Goal: Transaction & Acquisition: Purchase product/service

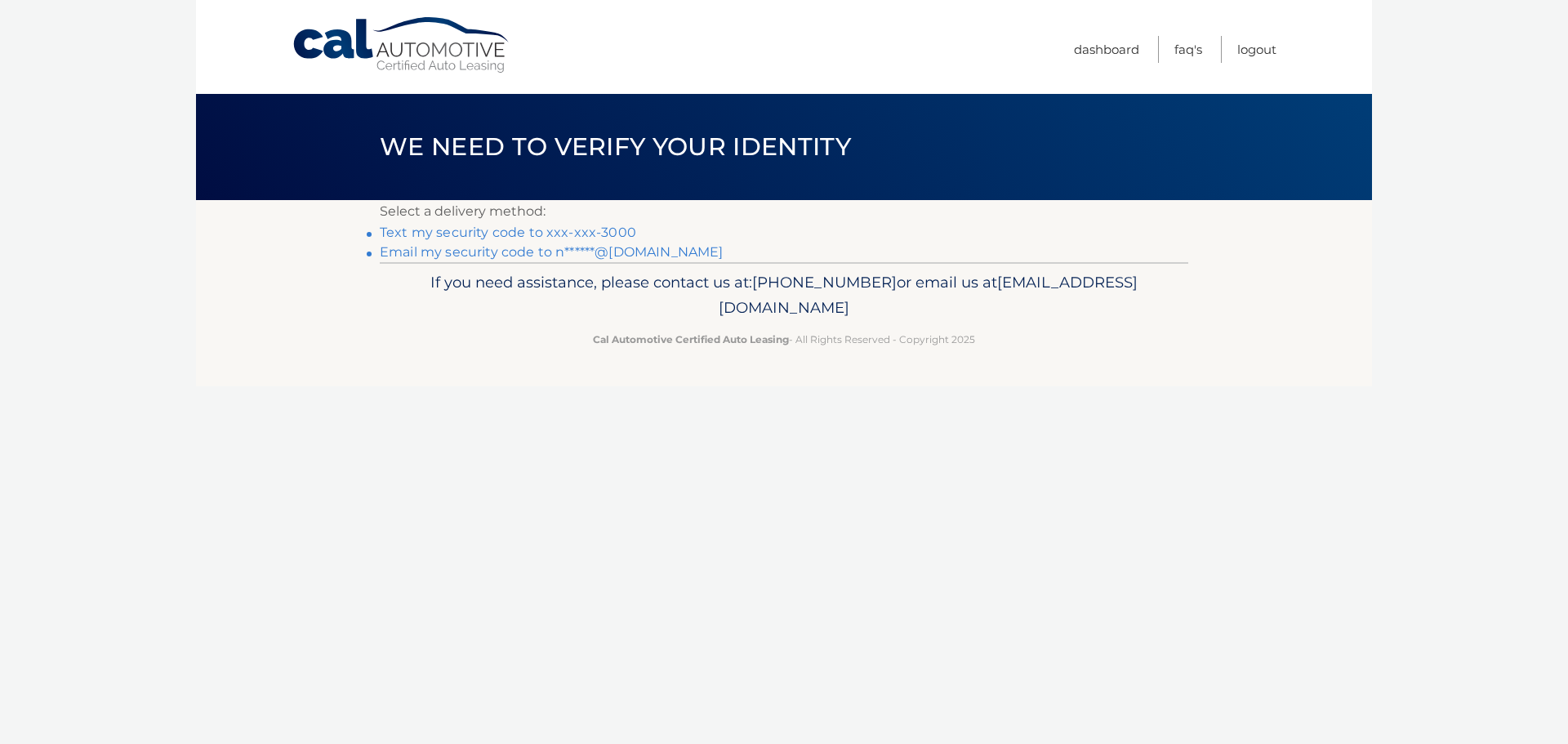
click at [609, 225] on link "Text my security code to xxx-xxx-3000" at bounding box center [508, 232] width 257 height 15
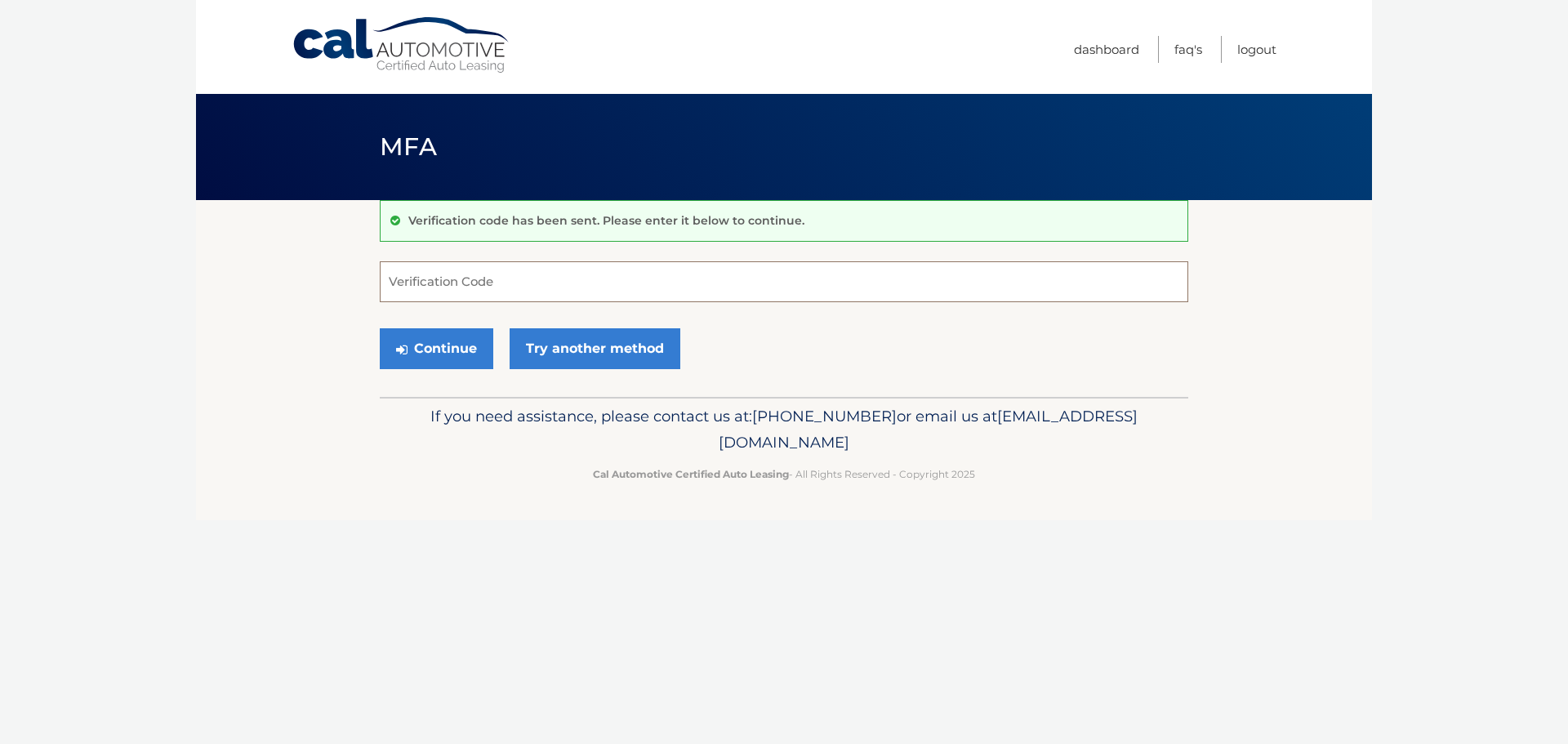
click at [741, 284] on input "Verification Code" at bounding box center [784, 282] width 808 height 41
type input "890146"
click at [438, 346] on button "Continue" at bounding box center [436, 348] width 113 height 41
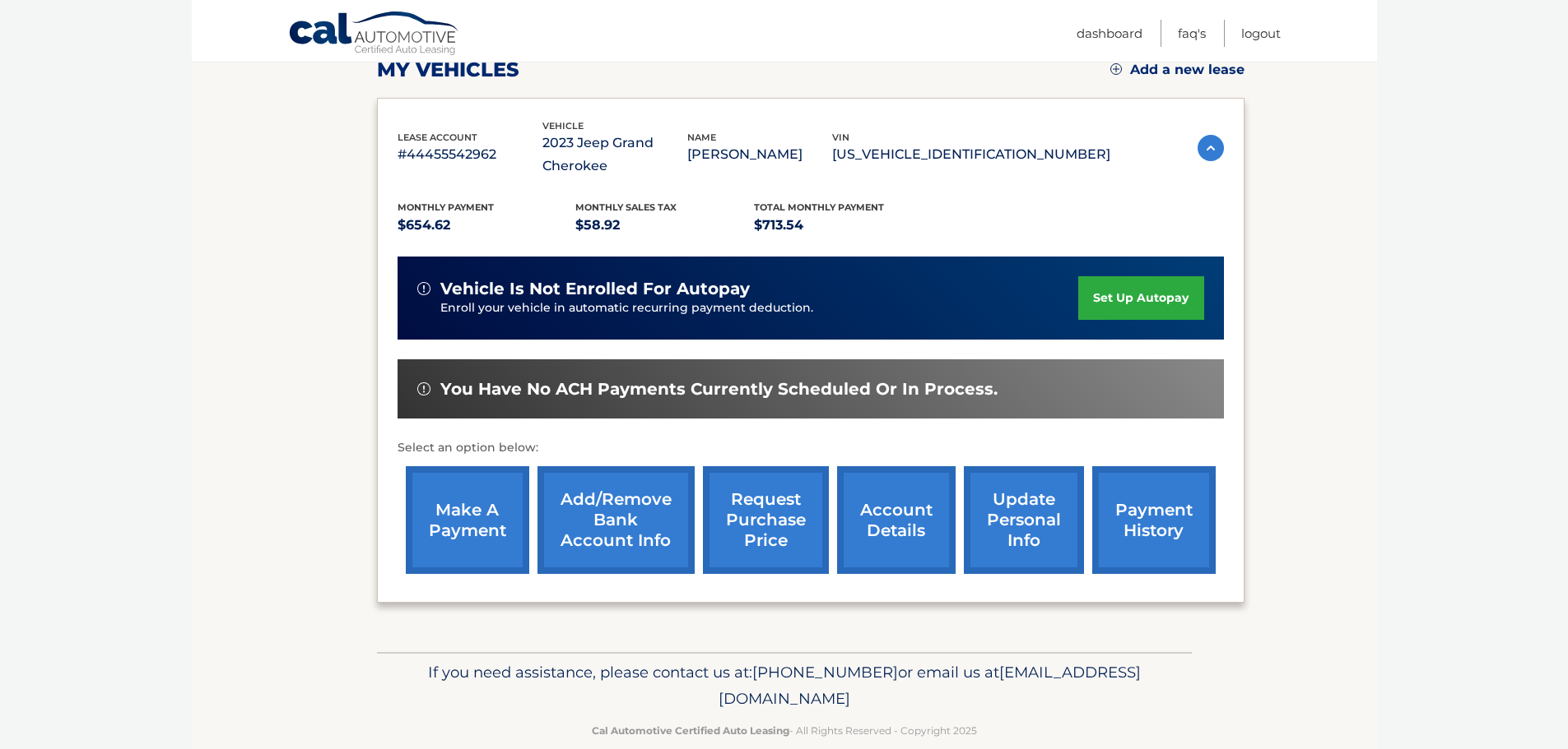
scroll to position [247, 0]
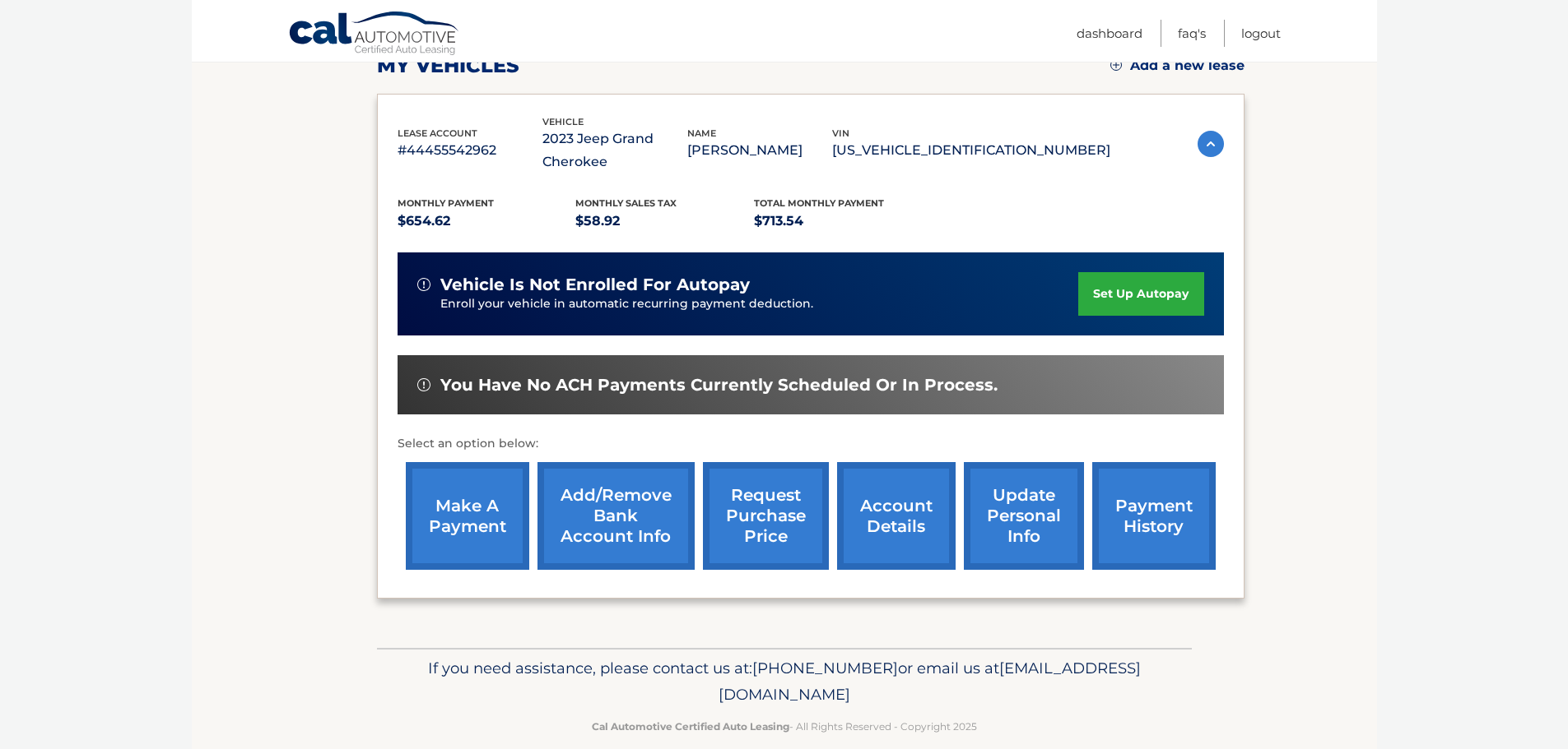
click at [464, 522] on link "make a payment" at bounding box center [467, 516] width 124 height 108
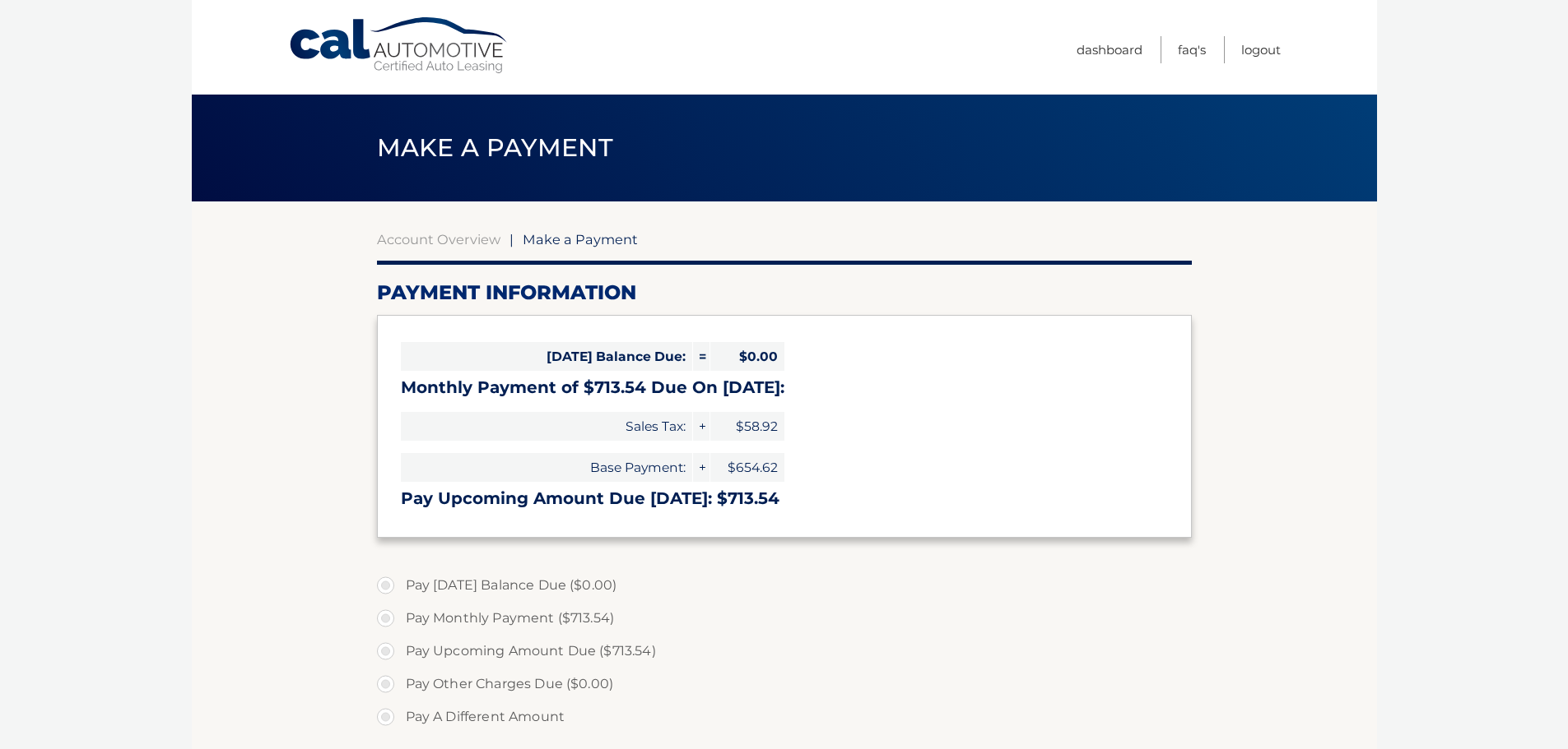
select select "M2VkNjRmOTItYzFmNy00MGZiLTkwMDYtZDQzNDczMTdlNmVj"
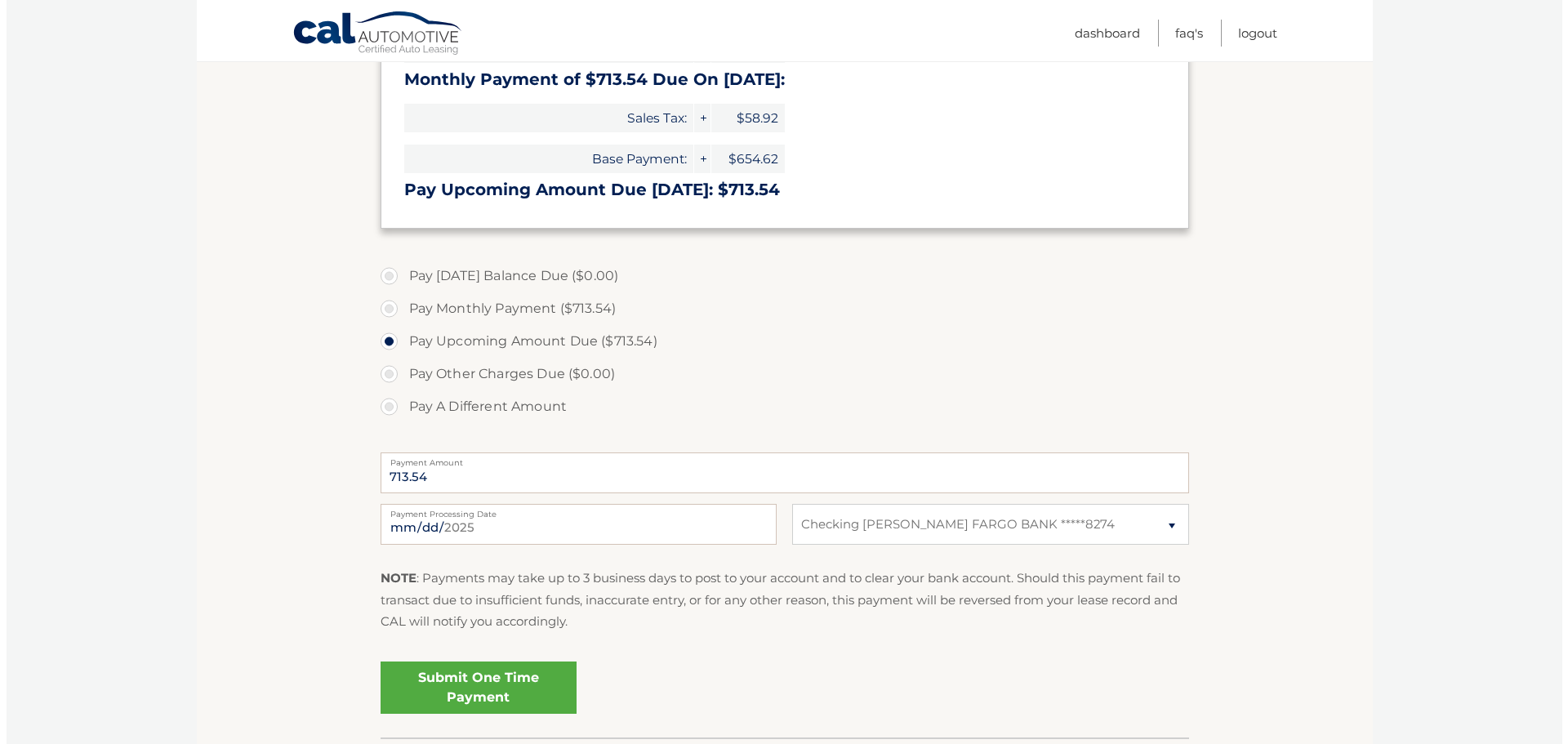
scroll to position [327, 0]
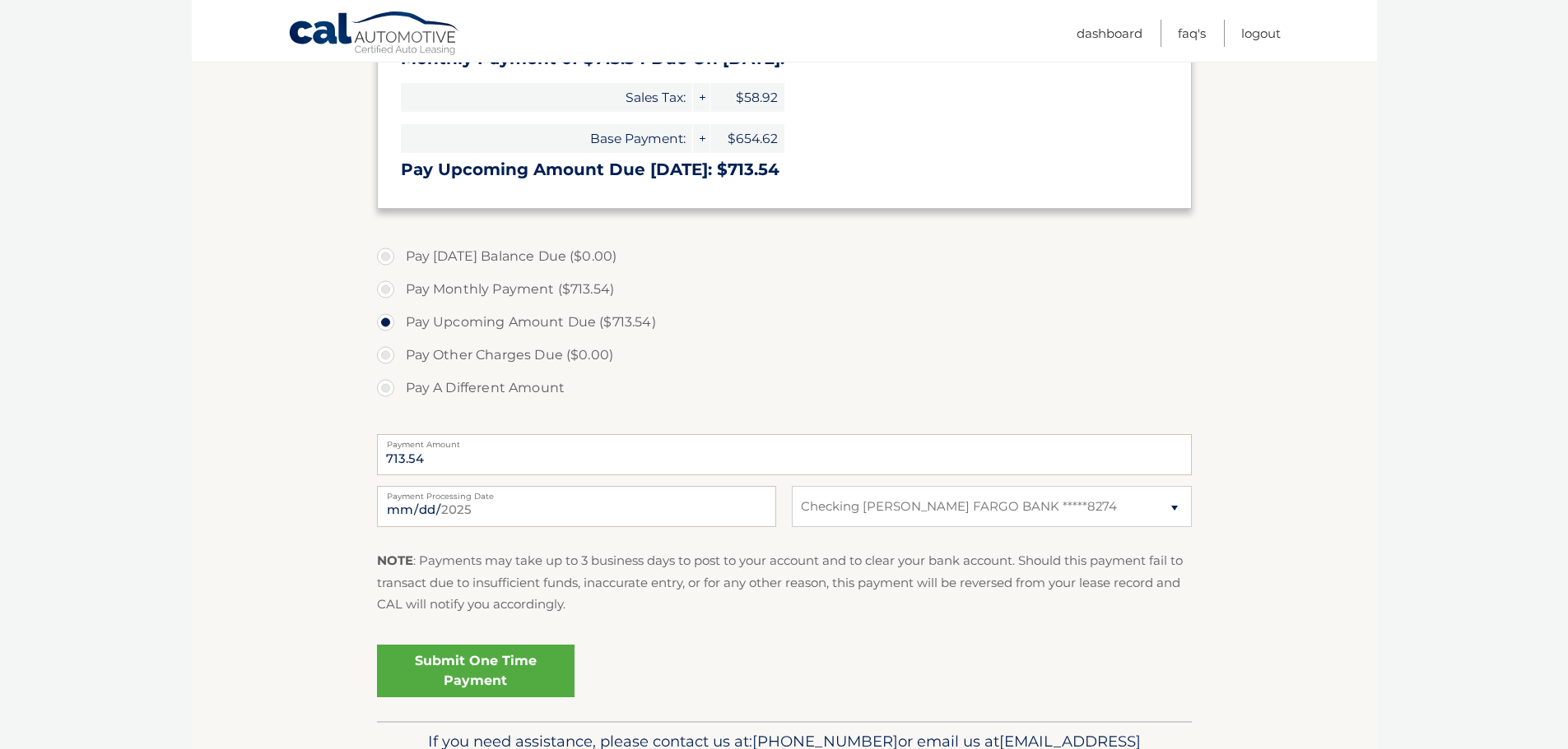
click at [480, 674] on link "Submit One Time Payment" at bounding box center [475, 670] width 197 height 53
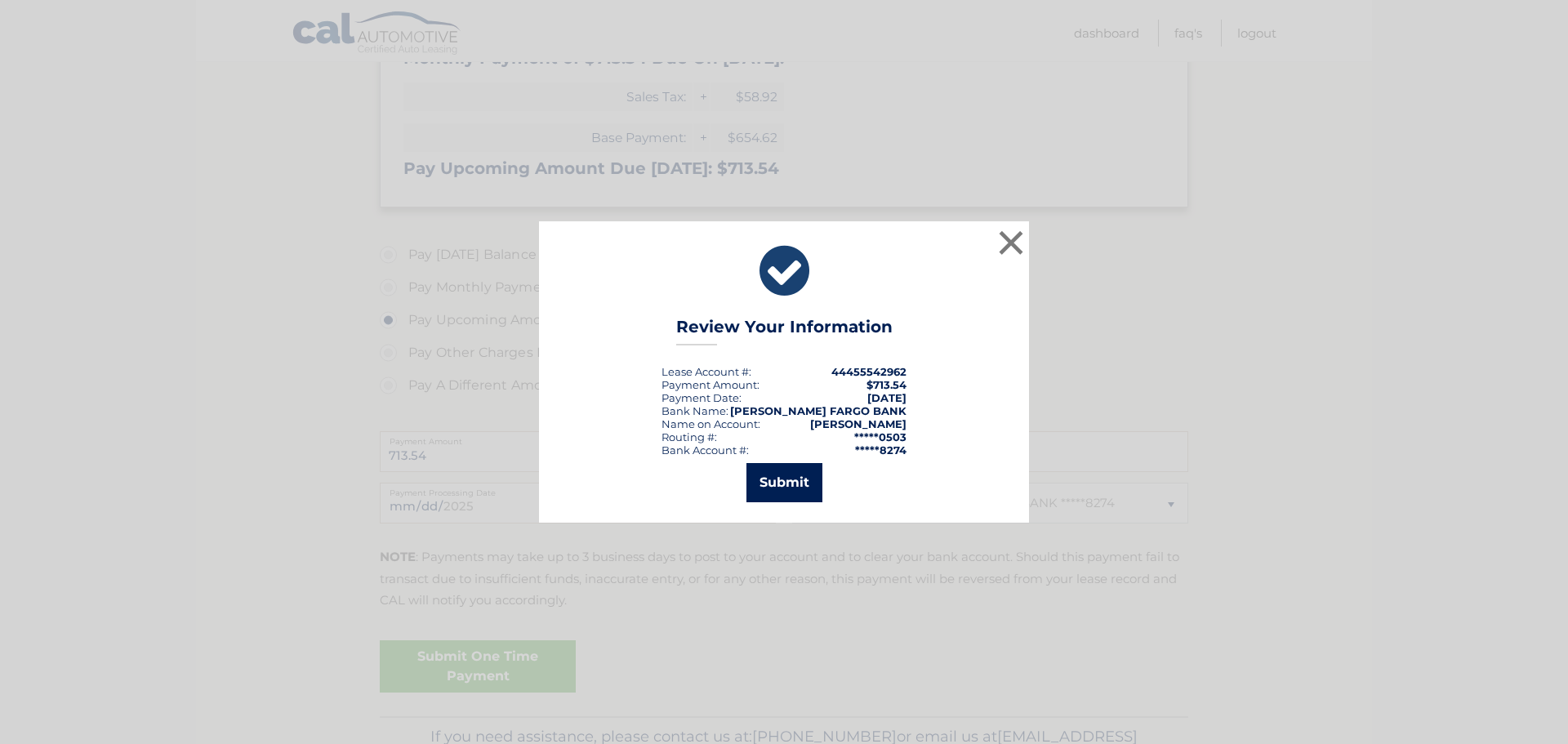
click at [767, 482] on button "Submit" at bounding box center [784, 482] width 76 height 39
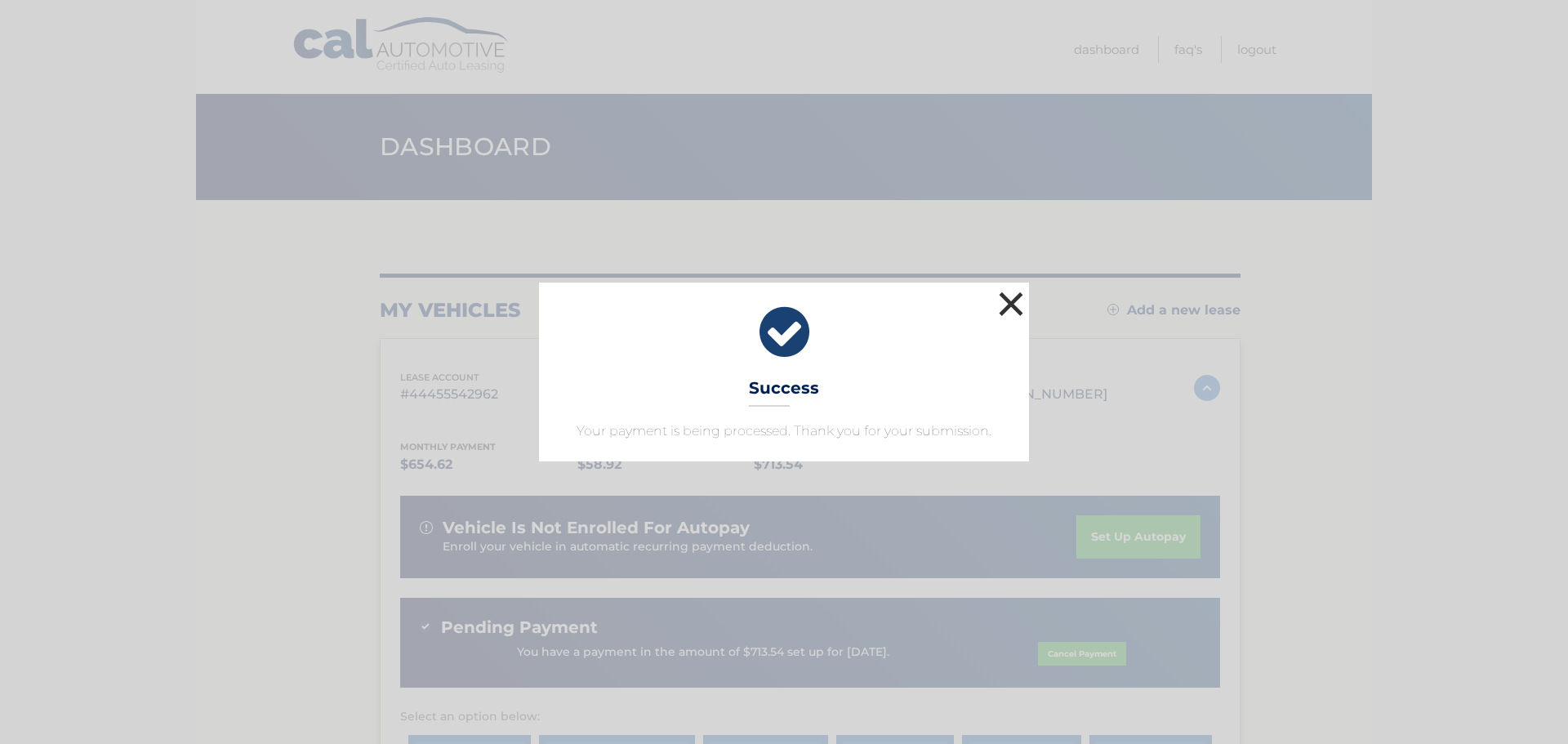
drag, startPoint x: 1009, startPoint y: 299, endPoint x: 1015, endPoint y: 307, distance: 10.0
click at [1009, 300] on button "×" at bounding box center [1011, 303] width 32 height 32
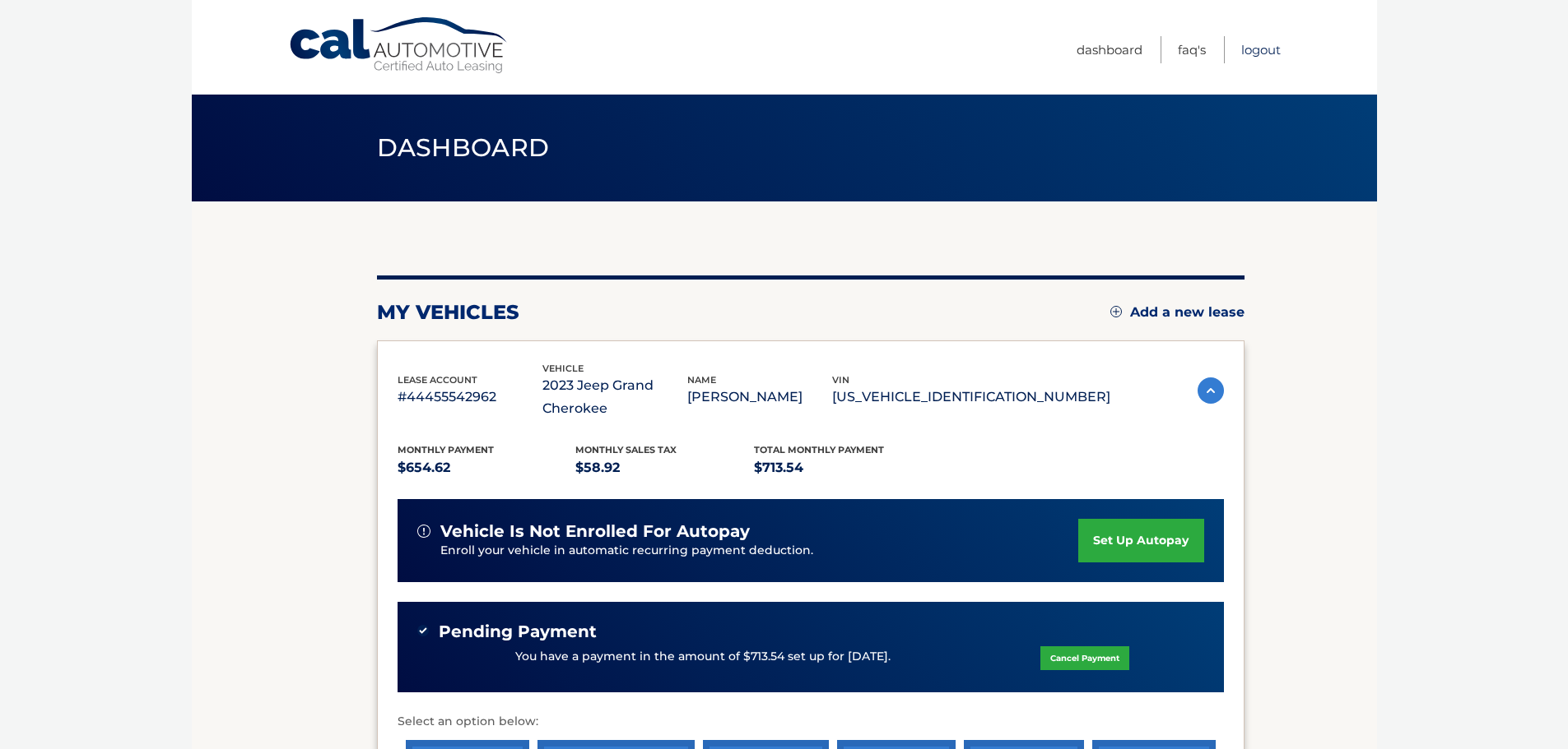
click at [1257, 47] on link "Logout" at bounding box center [1260, 50] width 39 height 27
